Goal: Task Accomplishment & Management: Manage account settings

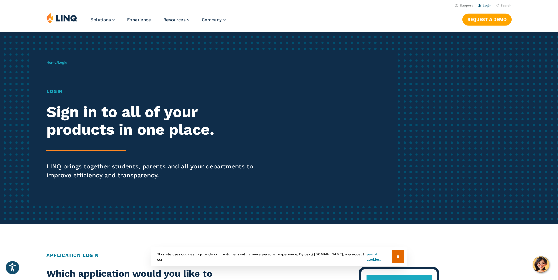
click at [488, 6] on link "Login" at bounding box center [484, 6] width 14 height 4
click at [484, 5] on link "Login" at bounding box center [484, 6] width 14 height 4
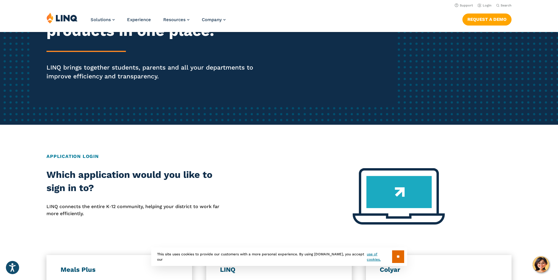
scroll to position [11, 0]
